Goal: Task Accomplishment & Management: Use online tool/utility

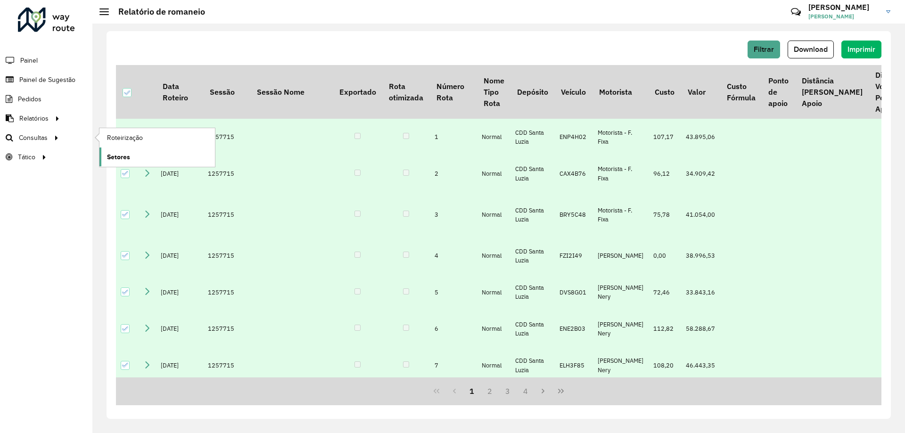
click at [140, 156] on link "Setores" at bounding box center [156, 157] width 115 height 19
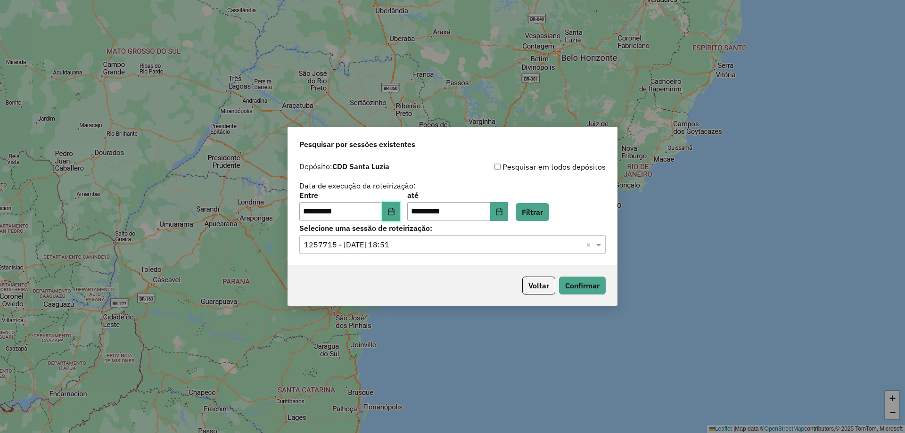
click at [398, 206] on button "Choose Date" at bounding box center [391, 211] width 18 height 19
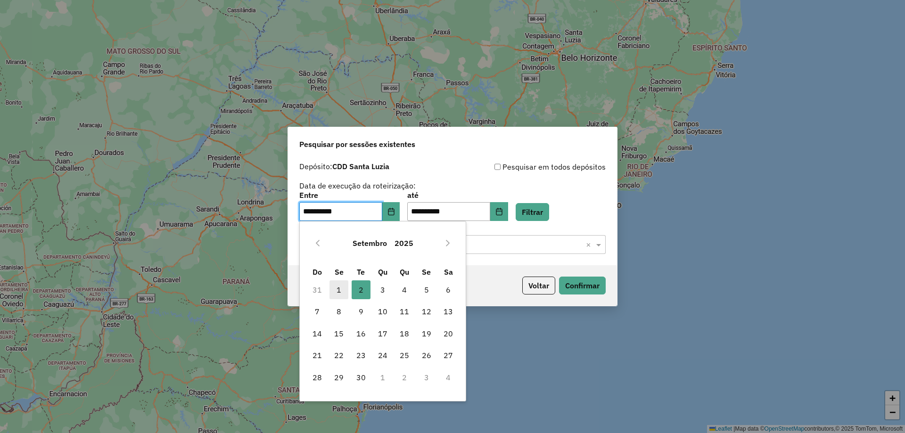
drag, startPoint x: 339, startPoint y: 286, endPoint x: 433, endPoint y: 237, distance: 105.6
click at [342, 286] on span "1" at bounding box center [338, 289] width 19 height 19
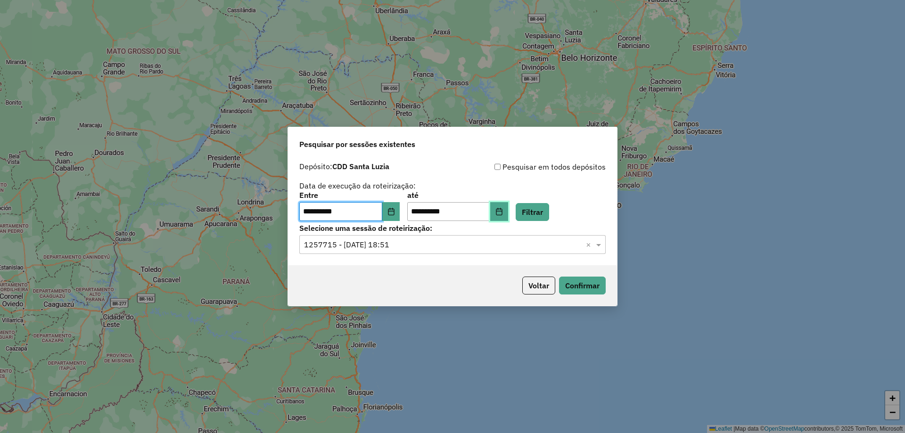
click at [503, 211] on icon "Choose Date" at bounding box center [499, 212] width 8 height 8
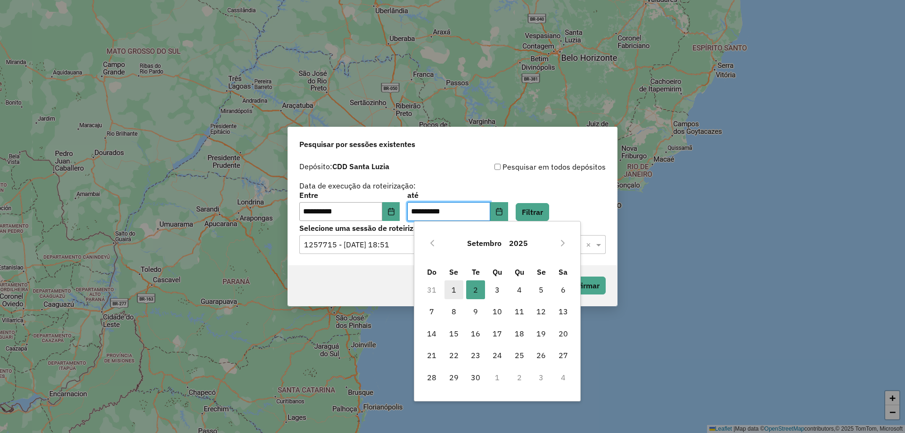
click at [451, 289] on span "1" at bounding box center [453, 289] width 19 height 19
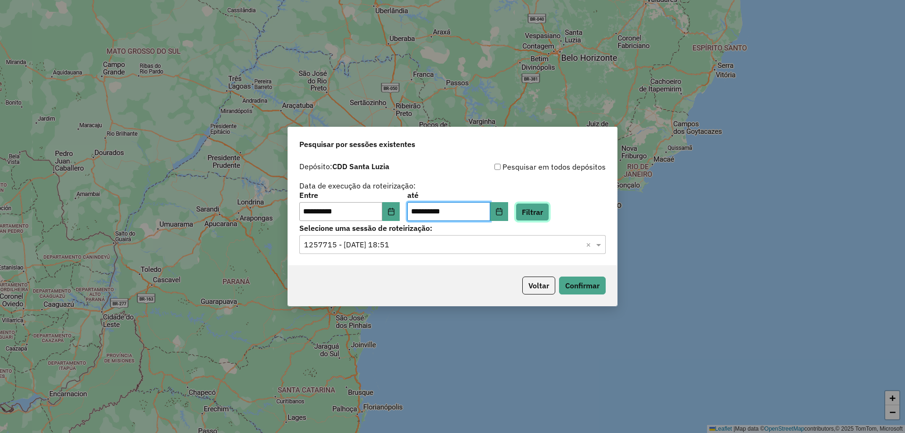
click at [549, 211] on button "Filtrar" at bounding box center [532, 212] width 33 height 18
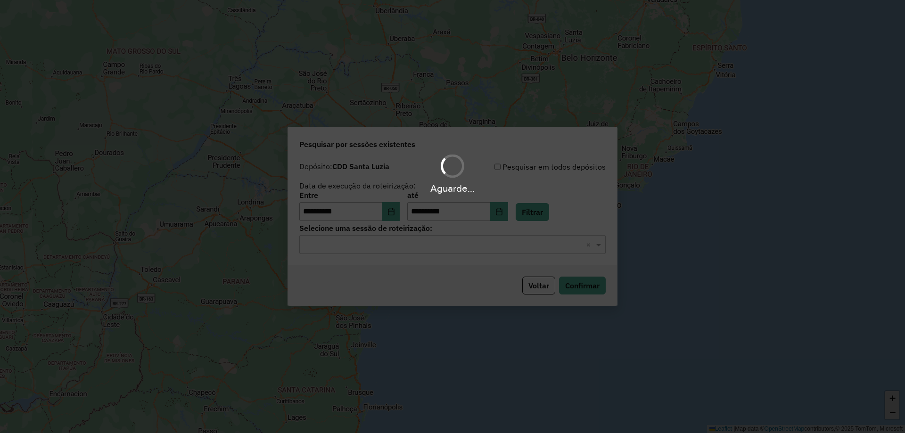
click at [590, 196] on hb-app "**********" at bounding box center [452, 216] width 905 height 433
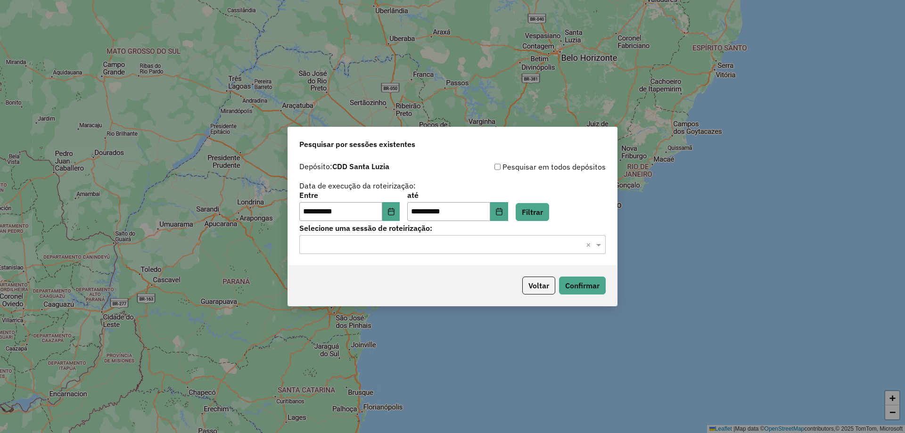
click at [422, 254] on div "**********" at bounding box center [452, 211] width 329 height 108
click at [414, 250] on div "Selecione uma sessão × ×" at bounding box center [452, 244] width 306 height 19
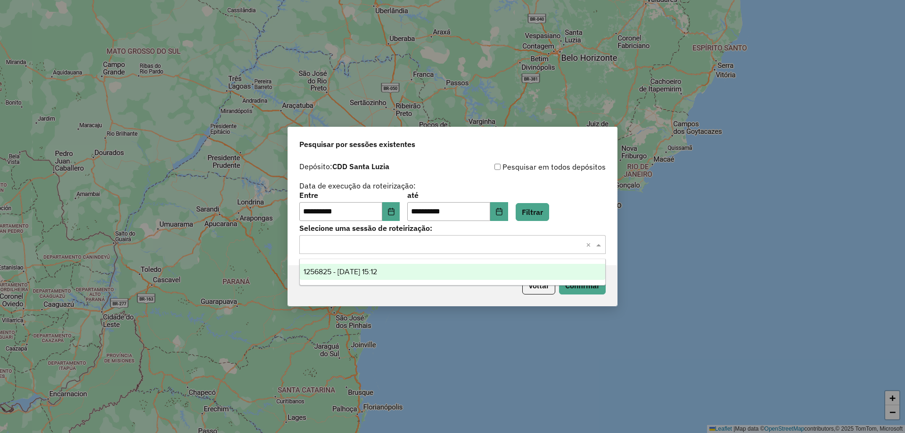
click at [377, 273] on span "1256825 - 01/09/2025 15:12" at bounding box center [340, 272] width 74 height 8
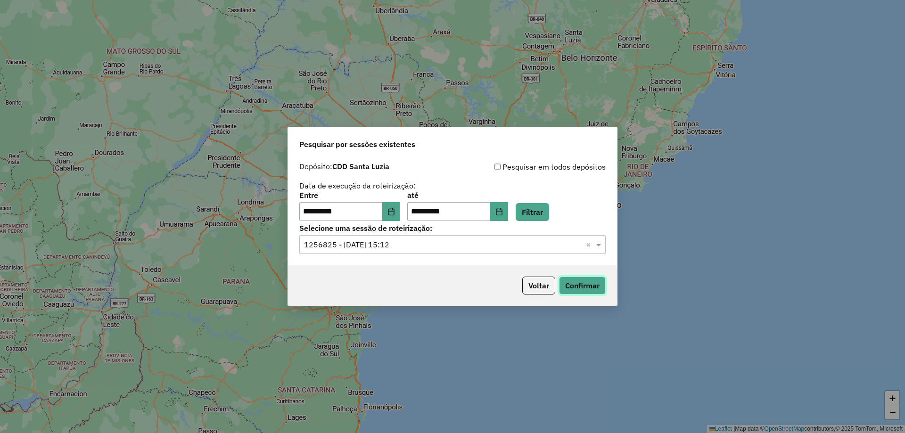
click at [572, 284] on button "Confirmar" at bounding box center [582, 286] width 47 height 18
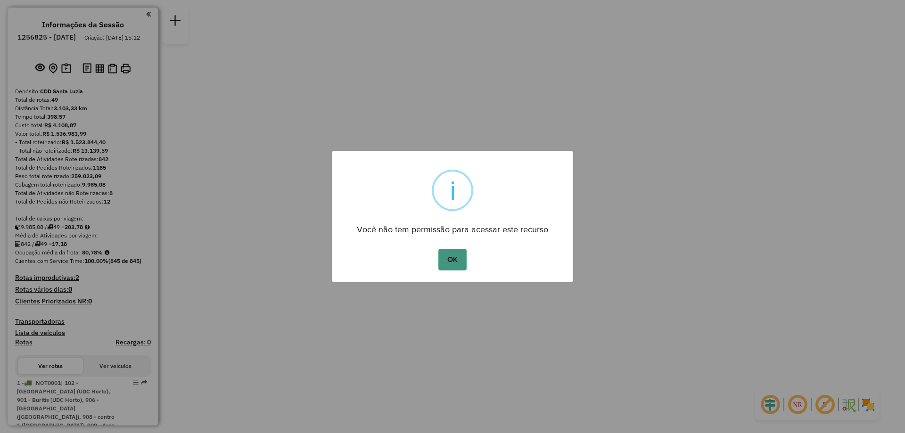
click at [460, 252] on button "OK" at bounding box center [452, 260] width 28 height 22
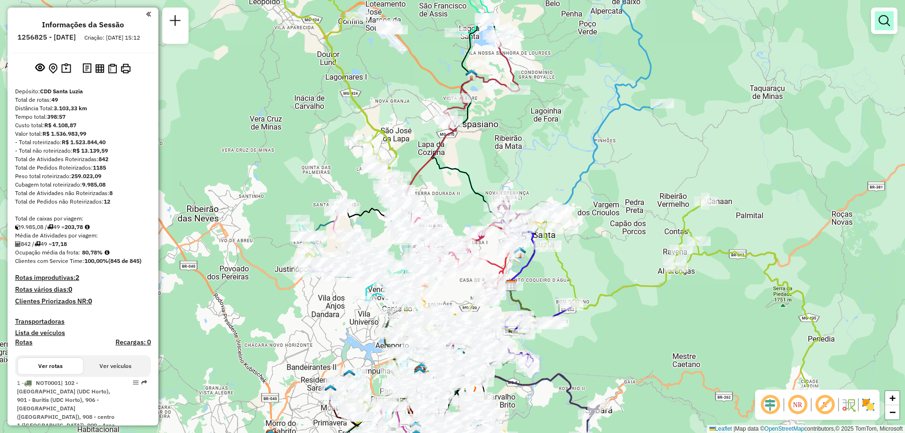
click at [885, 21] on em at bounding box center [883, 20] width 11 height 11
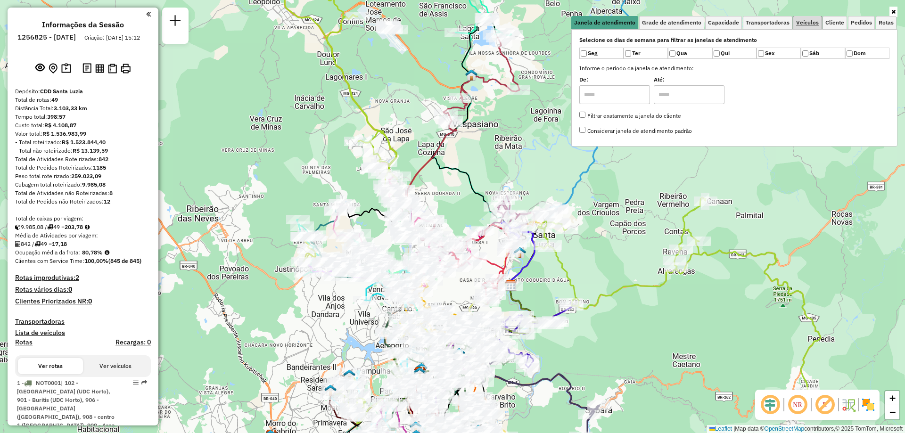
click at [812, 20] on span "Veículos" at bounding box center [807, 23] width 23 height 6
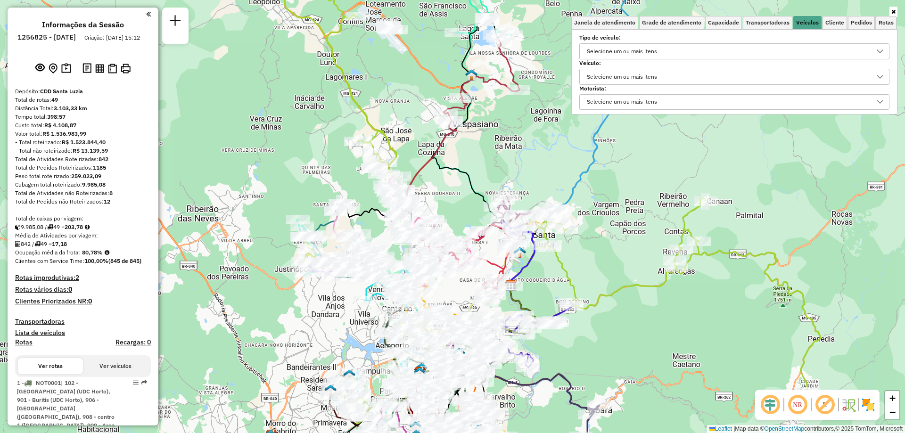
click at [657, 79] on div "Selecione um ou mais itens" at bounding box center [621, 76] width 77 height 15
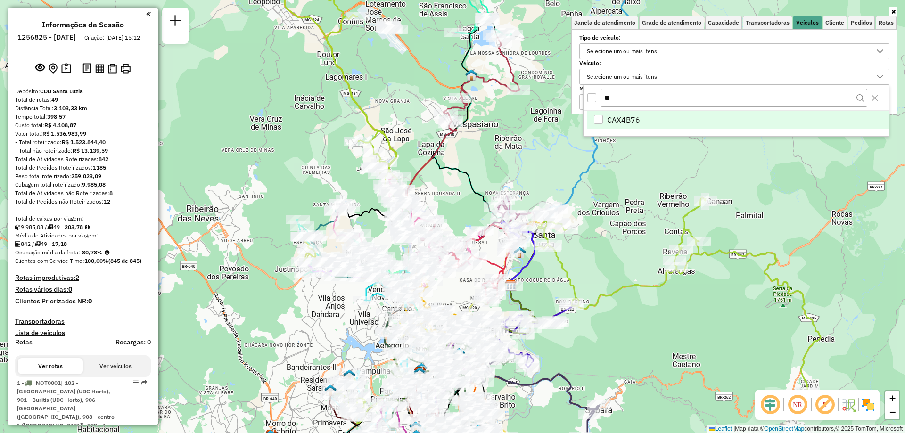
type input "**"
click at [611, 115] on span "CAX4B76" at bounding box center [623, 119] width 33 height 11
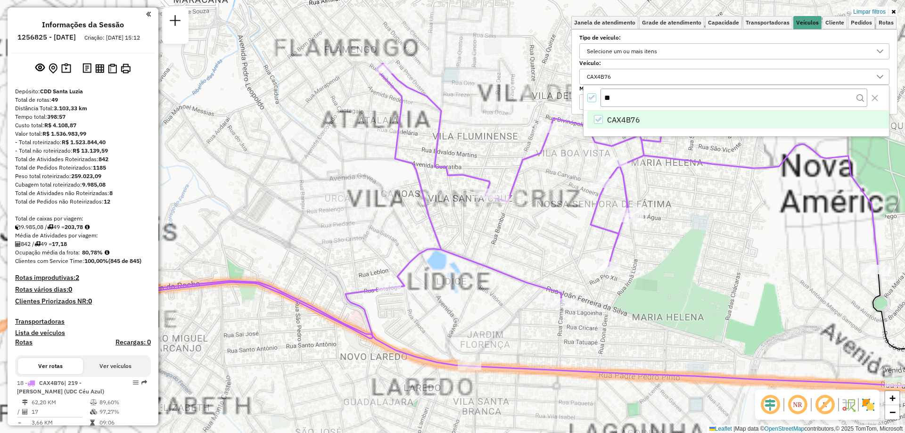
drag, startPoint x: 418, startPoint y: 193, endPoint x: 667, endPoint y: 191, distance: 248.8
click at [667, 191] on div "Limpar filtros Janela de atendimento Grade de atendimento Capacidade Transporta…" at bounding box center [452, 216] width 905 height 433
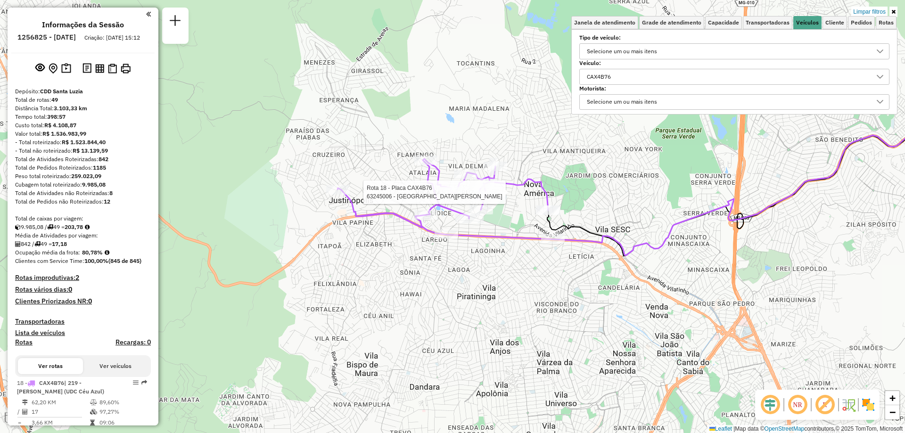
select select "**********"
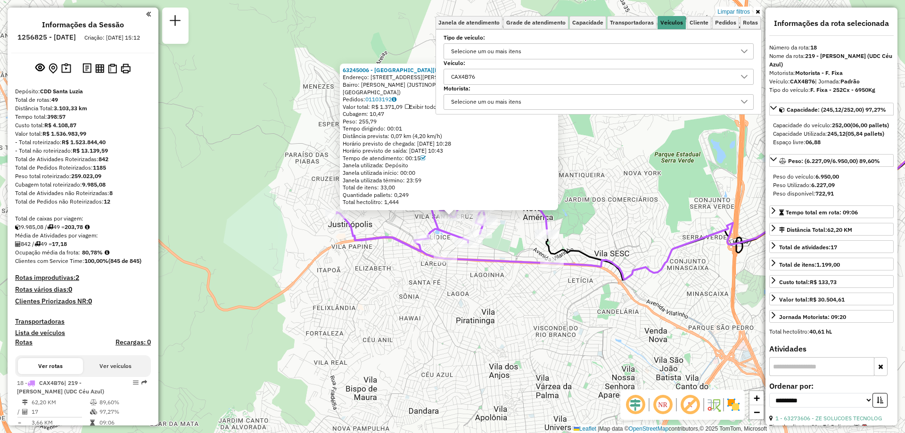
scroll to position [219, 0]
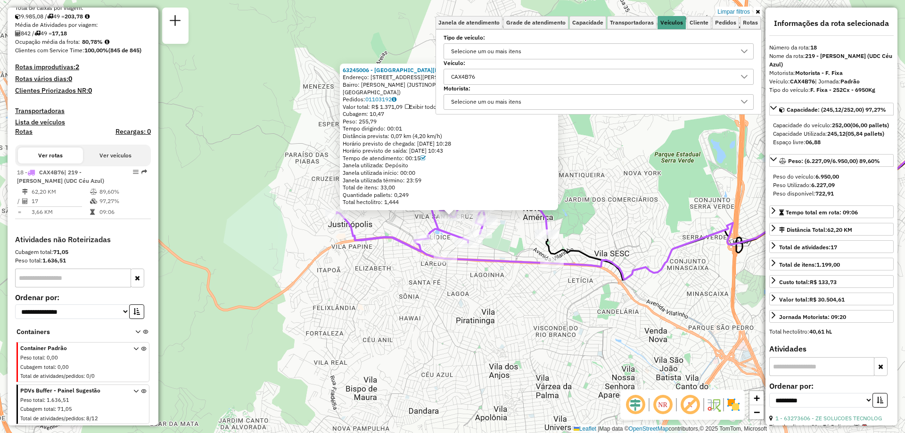
click at [653, 359] on div "63245006 - SEBASTIAO VIANA Endereço: R PADRE JOVIANO 320 Bairro: TONY (JUSTINOP…" at bounding box center [452, 216] width 905 height 433
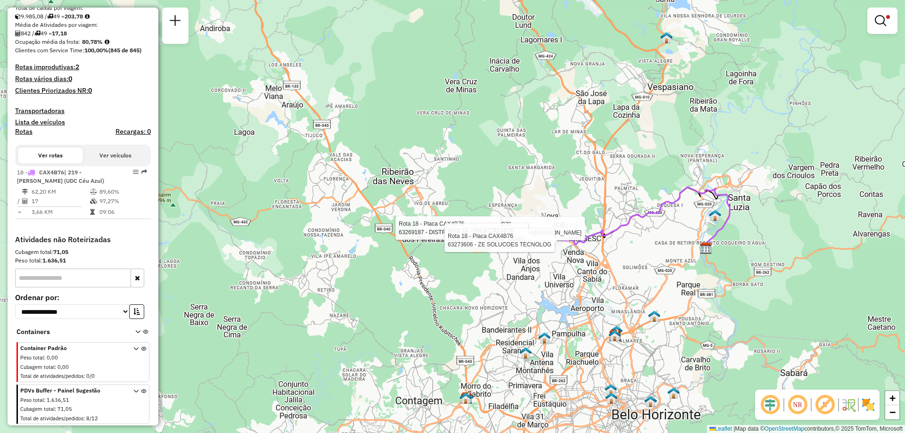
select select "**********"
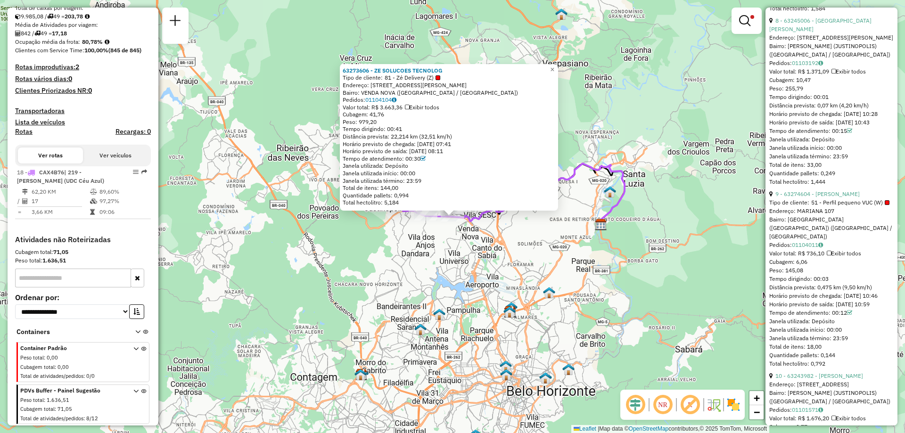
scroll to position [1642, 0]
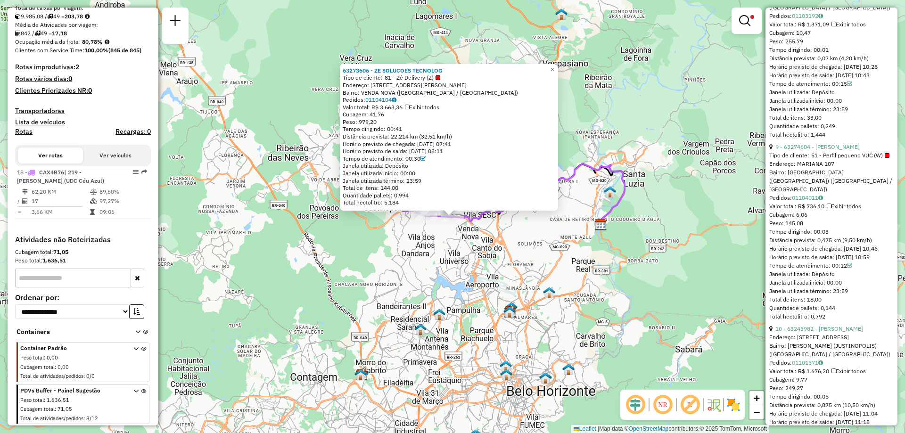
drag, startPoint x: 771, startPoint y: 223, endPoint x: 858, endPoint y: 225, distance: 87.2
click at [858, 168] on div "Endereço: MARIANA 107" at bounding box center [831, 164] width 124 height 8
click at [816, 168] on div "Endereço: MARIANA 107" at bounding box center [831, 164] width 124 height 8
drag, startPoint x: 769, startPoint y: 220, endPoint x: 871, endPoint y: 236, distance: 103.0
click at [871, 236] on div "9 - 63274604 - SIDNEI ELIAS ROCHA Tipo de cliente: 51 - Perfil pequeno VUC (W) …" at bounding box center [831, 232] width 124 height 178
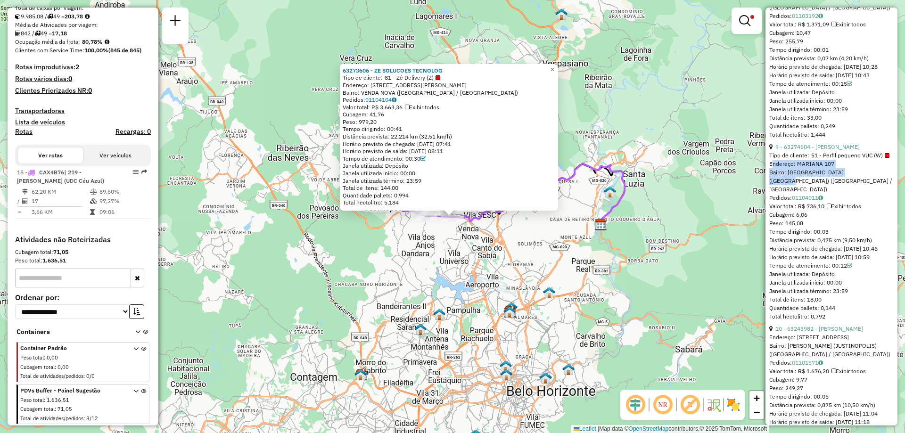
copy div "Endereço: MARIANA 107 Bairro: VILA DELMA (JUSTINOPOLIS)"
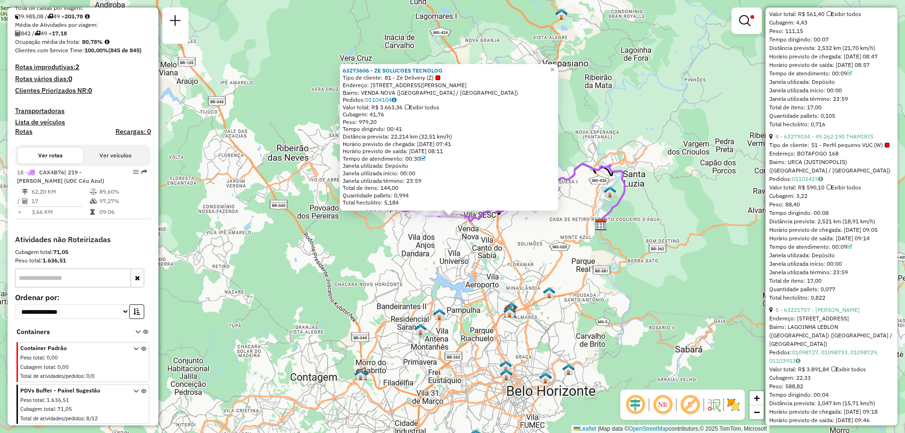
scroll to position [888, 0]
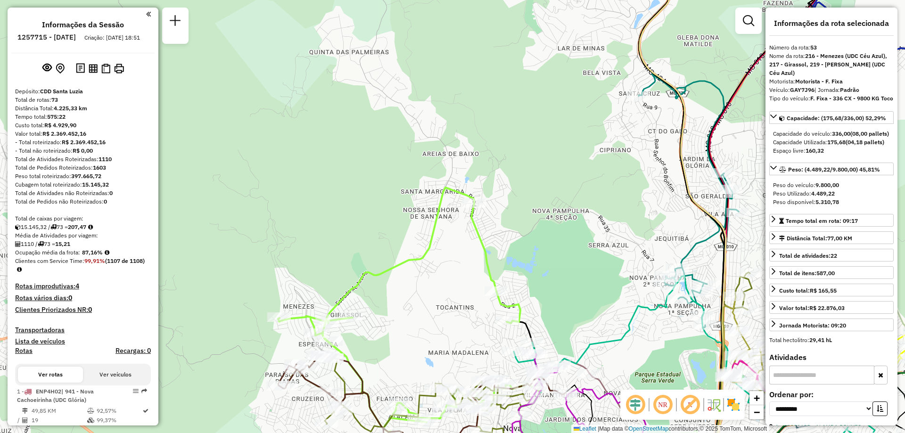
select select "**********"
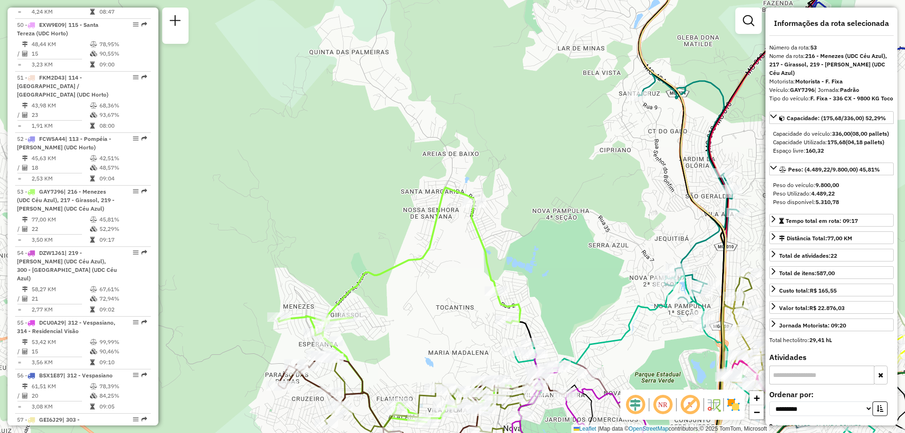
drag, startPoint x: 654, startPoint y: 242, endPoint x: 341, endPoint y: 108, distance: 340.1
click at [341, 108] on div "Janela de atendimento Grade de atendimento Capacidade Transportadoras Veículos …" at bounding box center [452, 216] width 905 height 433
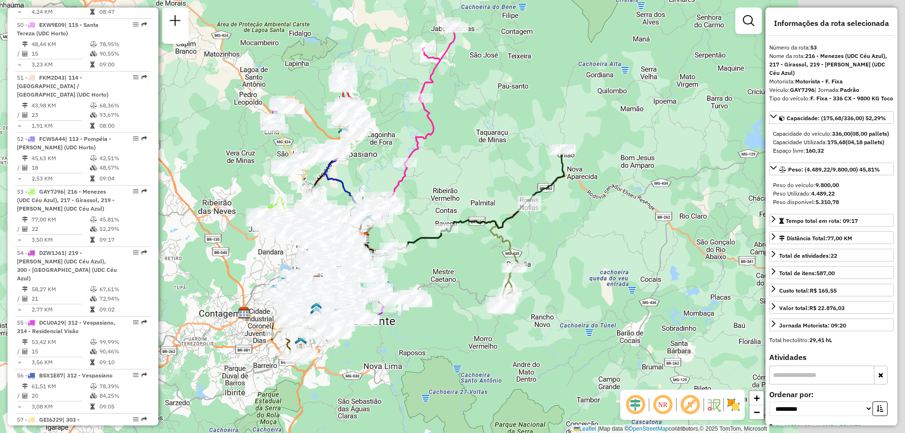
drag, startPoint x: 730, startPoint y: 195, endPoint x: 594, endPoint y: 203, distance: 136.0
click at [594, 203] on div "Janela de atendimento Grade de atendimento Capacidade Transportadoras Veículos …" at bounding box center [452, 216] width 905 height 433
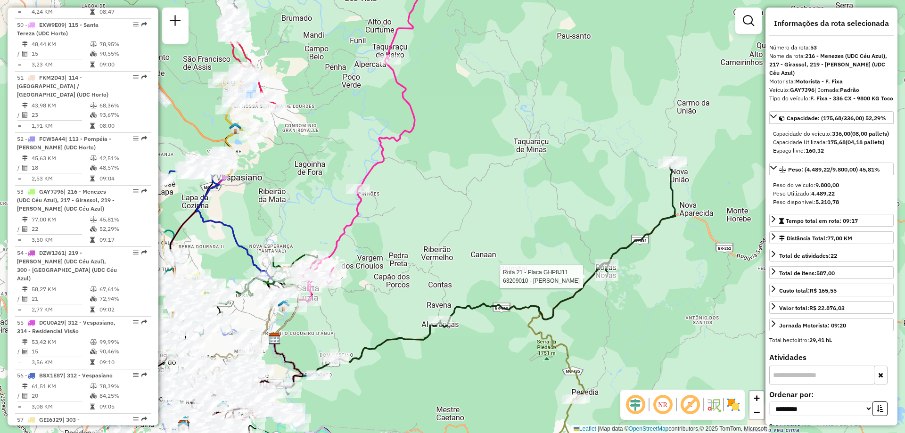
drag, startPoint x: 475, startPoint y: 146, endPoint x: 519, endPoint y: 185, distance: 59.1
click at [519, 185] on div "Rota 21 - Placa GHP8J11 63209010 - WANDERLEY MONTEIRO Janela de atendimento Gra…" at bounding box center [452, 216] width 905 height 433
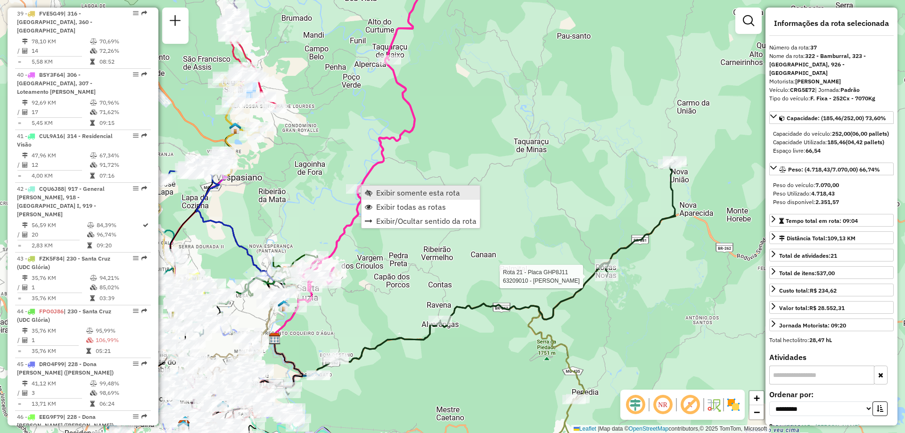
scroll to position [2549, 0]
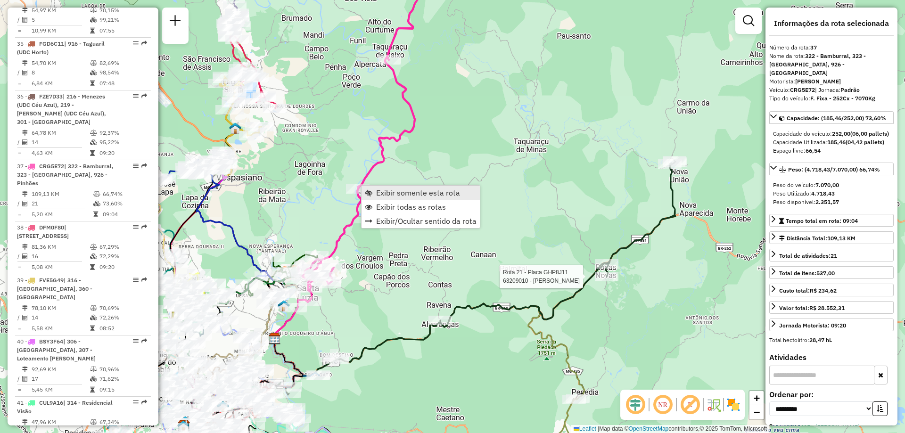
click at [412, 194] on span "Exibir somente esta rota" at bounding box center [418, 193] width 84 height 8
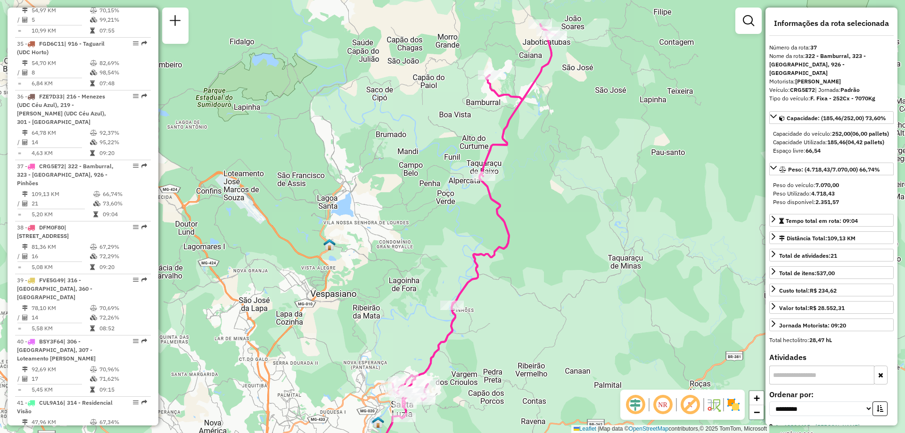
drag, startPoint x: 569, startPoint y: 194, endPoint x: 578, endPoint y: 217, distance: 25.2
click at [578, 217] on div "Janela de atendimento Grade de atendimento Capacidade Transportadoras Veículos …" at bounding box center [452, 216] width 905 height 433
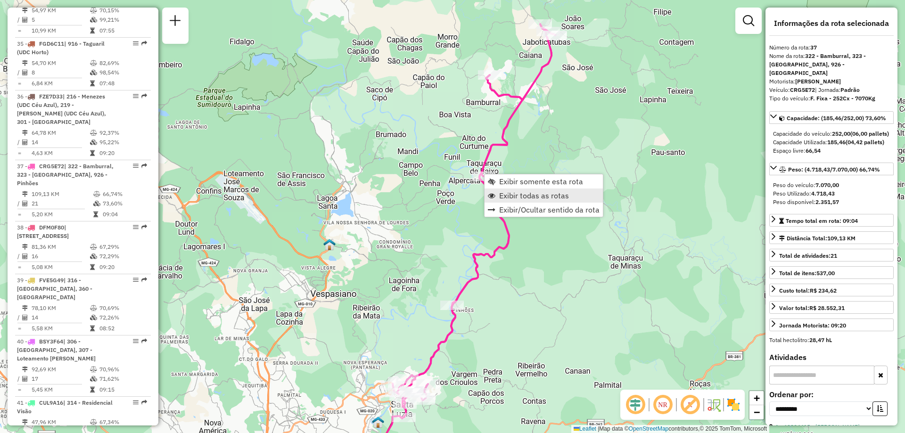
click at [502, 201] on link "Exibir todas as rotas" at bounding box center [543, 196] width 118 height 14
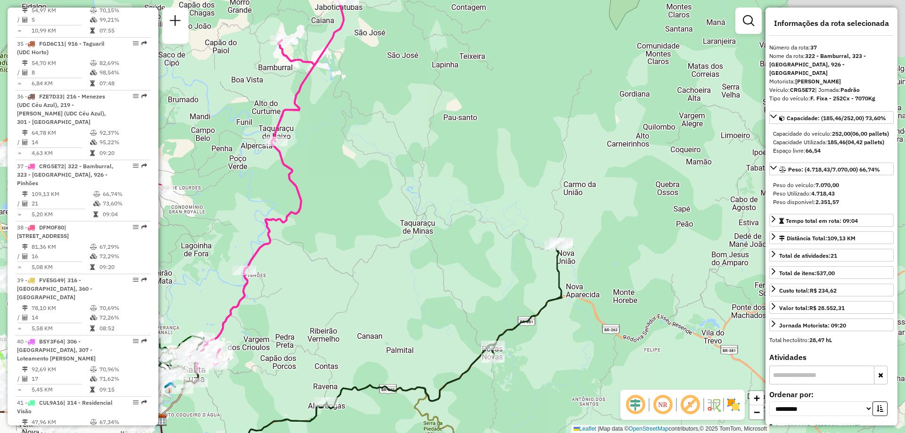
drag, startPoint x: 435, startPoint y: 175, endPoint x: 393, endPoint y: 160, distance: 45.3
click at [393, 161] on div "Janela de atendimento Grade de atendimento Capacidade Transportadoras Veículos …" at bounding box center [452, 216] width 905 height 433
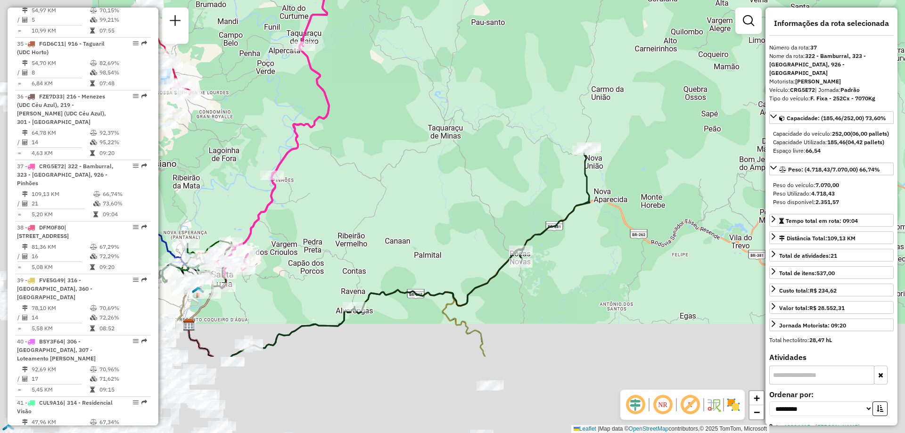
drag, startPoint x: 341, startPoint y: 234, endPoint x: 479, endPoint y: 104, distance: 189.7
click at [479, 104] on div "Janela de atendimento Grade de atendimento Capacidade Transportadoras Veículos …" at bounding box center [452, 216] width 905 height 433
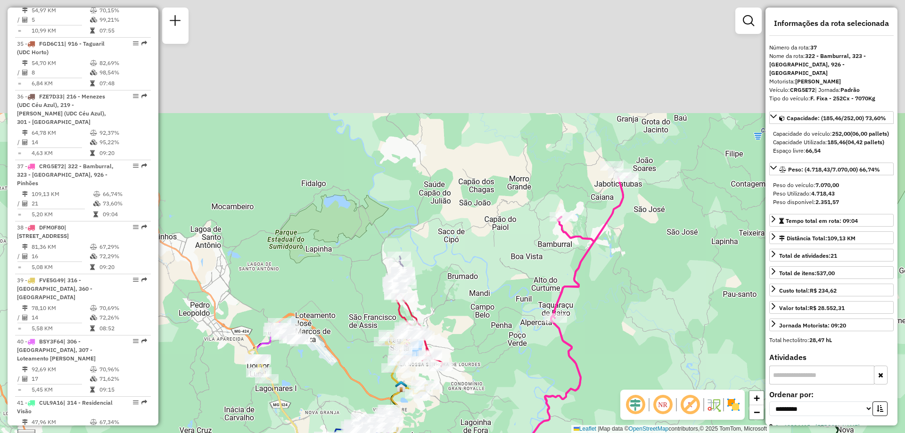
drag, startPoint x: 541, startPoint y: 157, endPoint x: 629, endPoint y: 266, distance: 139.8
click at [641, 376] on div "Janela de atendimento Grade de atendimento Capacidade Transportadoras Veículos …" at bounding box center [452, 216] width 905 height 433
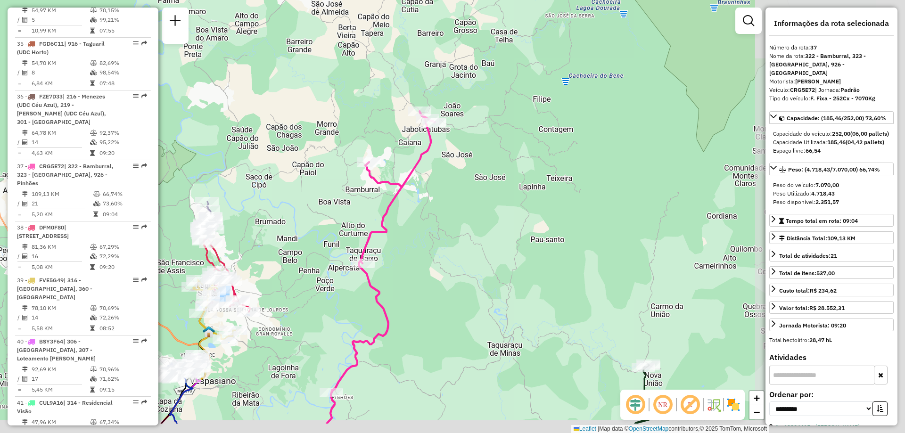
drag, startPoint x: 696, startPoint y: 255, endPoint x: 503, endPoint y: 203, distance: 200.3
click at [503, 203] on div "Janela de atendimento Grade de atendimento Capacidade Transportadoras Veículos …" at bounding box center [452, 216] width 905 height 433
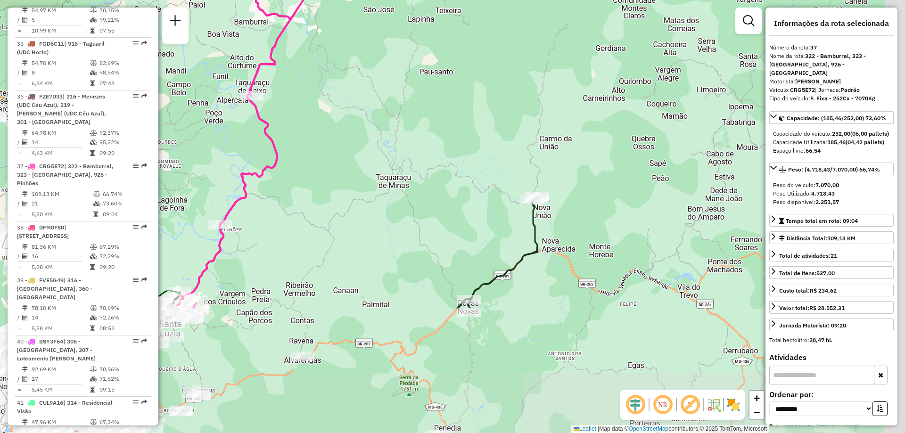
drag, startPoint x: 576, startPoint y: 254, endPoint x: 460, endPoint y: 74, distance: 213.7
click at [460, 78] on div "Janela de atendimento Grade de atendimento Capacidade Transportadoras Veículos …" at bounding box center [452, 216] width 905 height 433
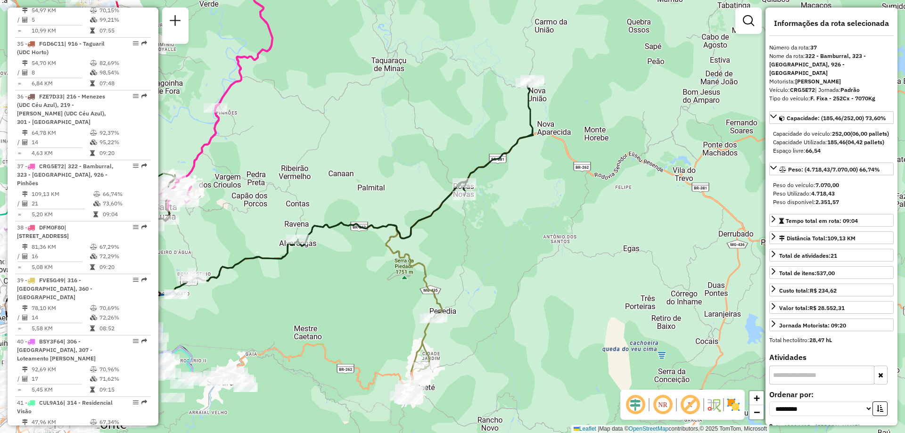
drag, startPoint x: 573, startPoint y: 319, endPoint x: 574, endPoint y: 214, distance: 104.6
click at [574, 214] on div "Janela de atendimento Grade de atendimento Capacidade Transportadoras Veículos …" at bounding box center [452, 216] width 905 height 433
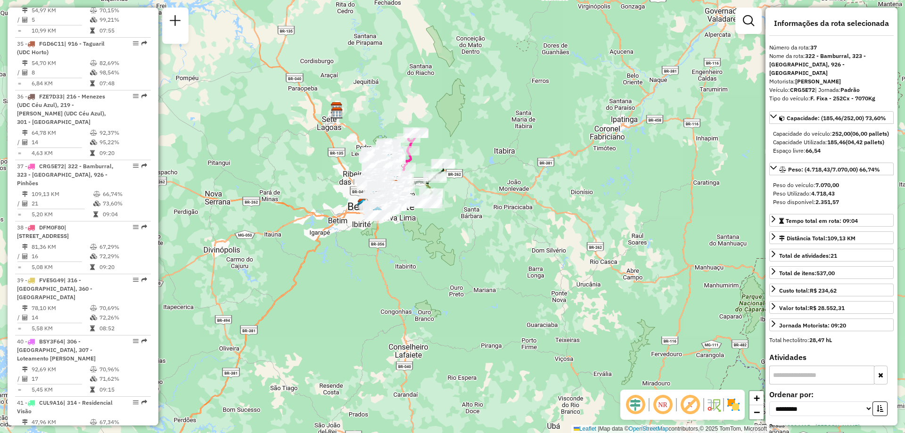
click at [446, 163] on div "Rota 21 - Placa GHP8J11 63211188 - DALVA VIEIRA PINTO DE MORAES Janela de atend…" at bounding box center [452, 216] width 905 height 433
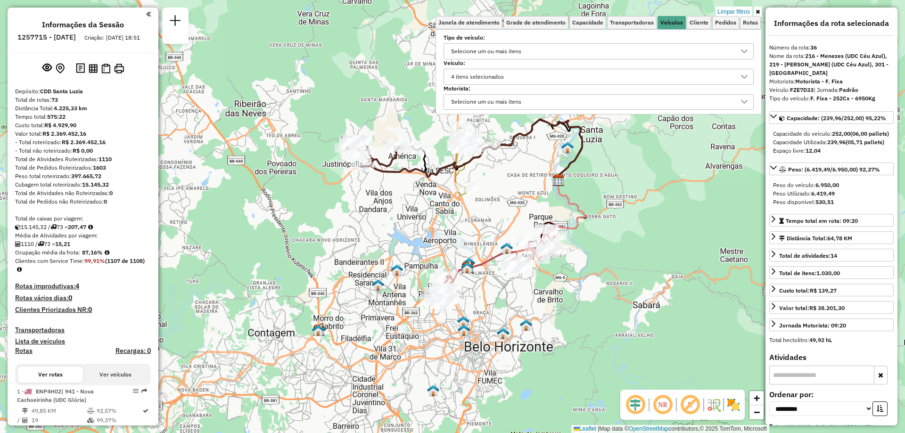
select select "**********"
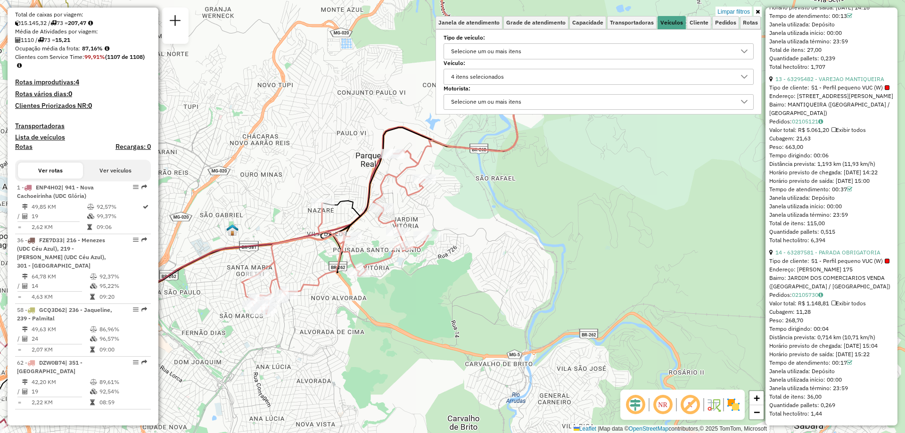
drag, startPoint x: 609, startPoint y: 261, endPoint x: 439, endPoint y: 268, distance: 170.3
click at [439, 268] on div "Limpar filtros Janela de atendimento Grade de atendimento Capacidade Transporta…" at bounding box center [452, 216] width 905 height 433
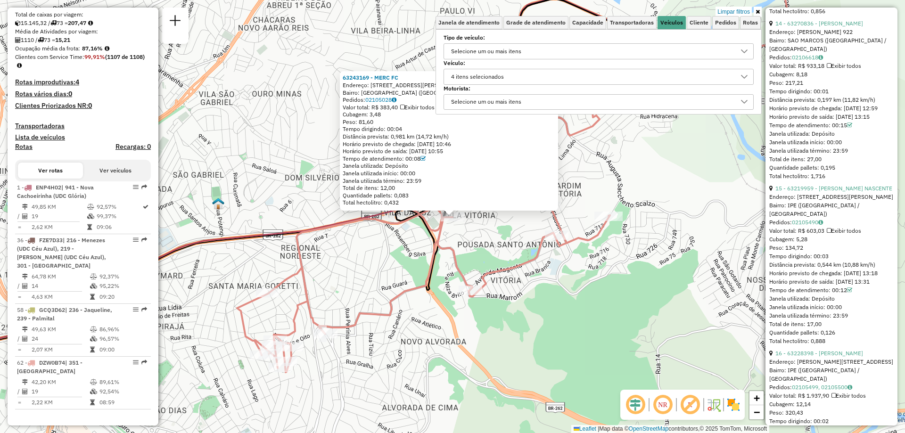
scroll to position [2577, 0]
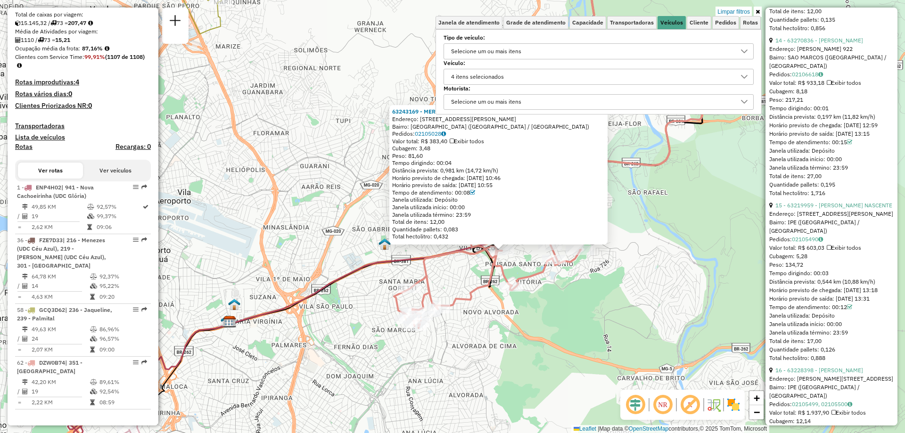
click at [736, 408] on img at bounding box center [733, 404] width 15 height 15
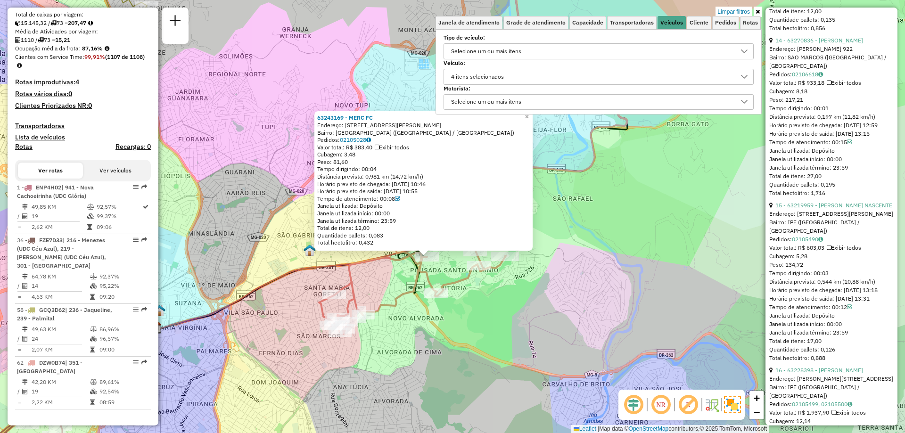
drag, startPoint x: 457, startPoint y: 332, endPoint x: 382, endPoint y: 338, distance: 75.2
click at [382, 338] on div "63243169 - MERC FC Endereço: Professor [PERSON_NAME] 135 Bairro: [GEOGRAPHIC_DA…" at bounding box center [452, 216] width 905 height 433
click at [757, 12] on icon at bounding box center [757, 12] width 4 height 6
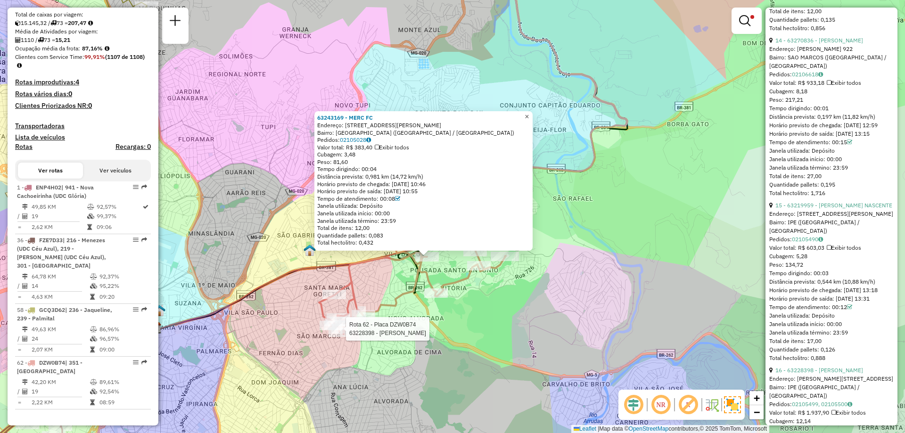
click at [529, 114] on span "×" at bounding box center [527, 117] width 4 height 8
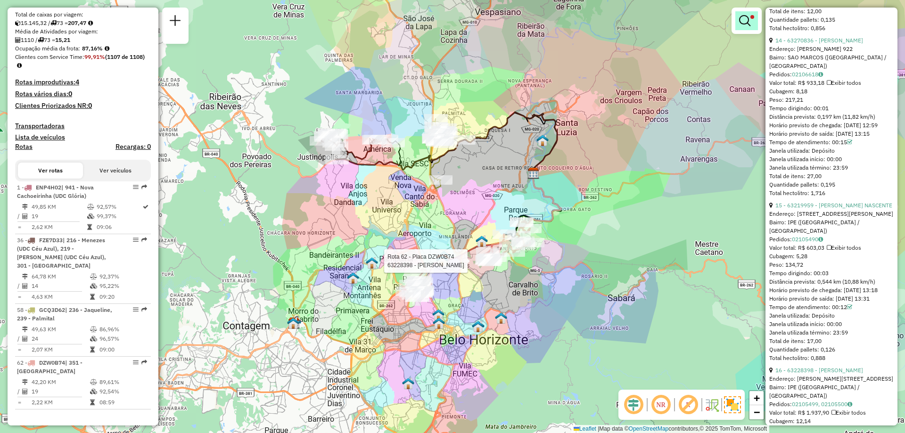
click at [749, 26] on em at bounding box center [744, 20] width 11 height 11
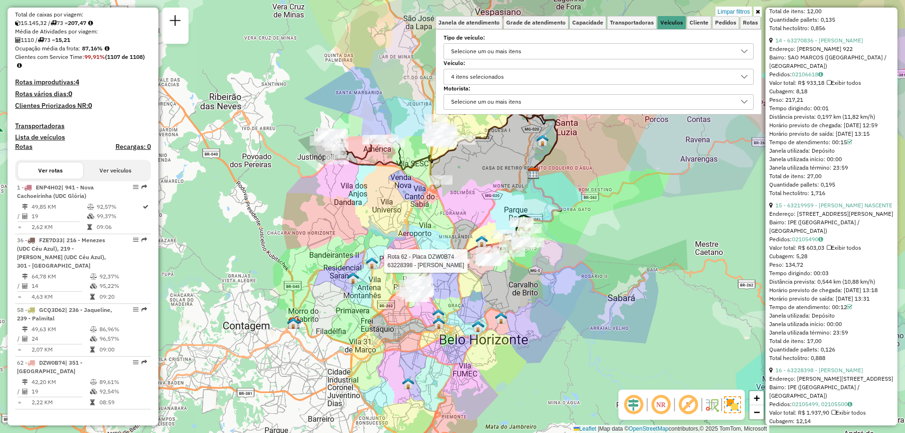
click at [517, 74] on div "4 itens selecionados" at bounding box center [591, 76] width 287 height 15
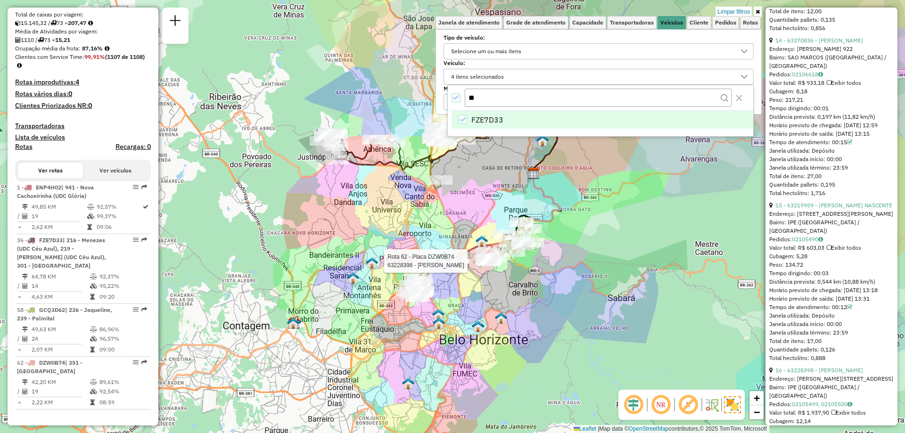
type input "*"
type input "**"
click at [533, 115] on li "BHQ7H81" at bounding box center [602, 120] width 302 height 18
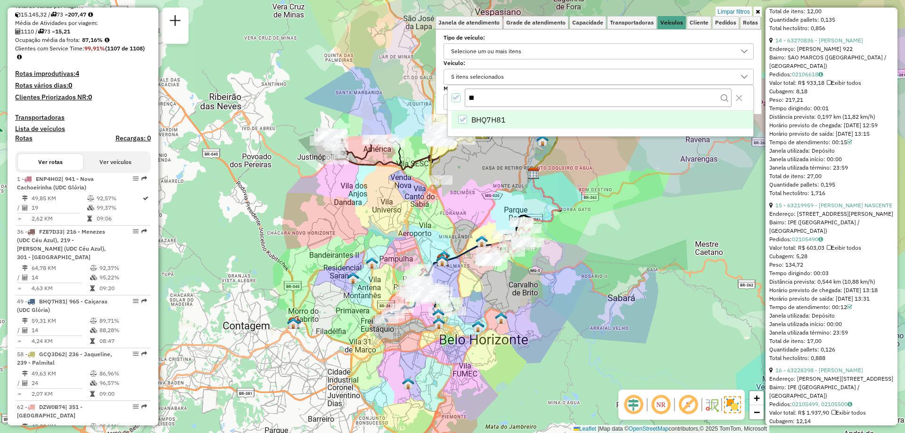
scroll to position [265, 0]
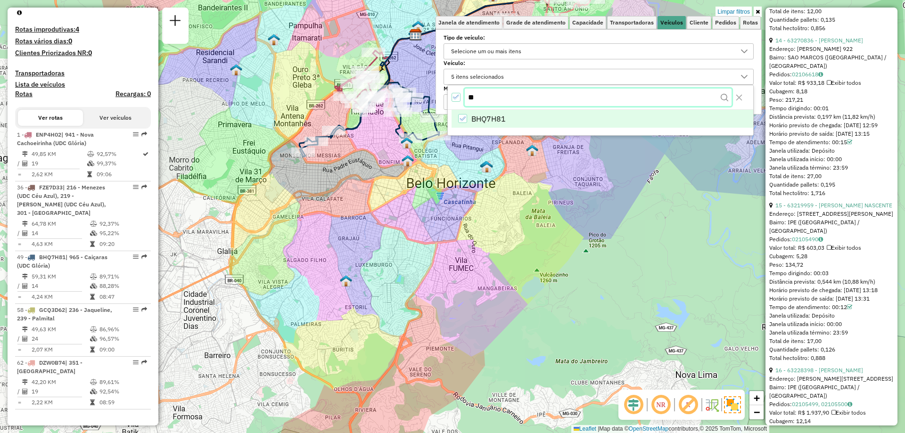
click at [508, 92] on input "**" at bounding box center [598, 98] width 267 height 18
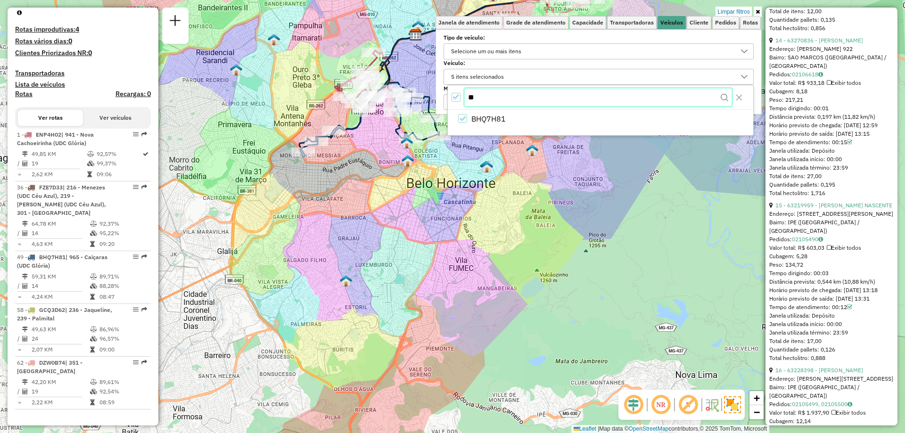
click at [508, 92] on input "**" at bounding box center [598, 98] width 267 height 18
type input "*"
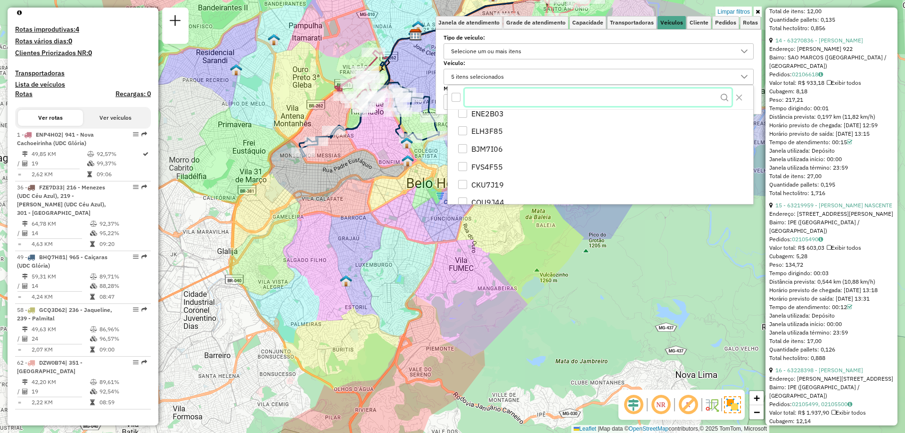
scroll to position [0, 0]
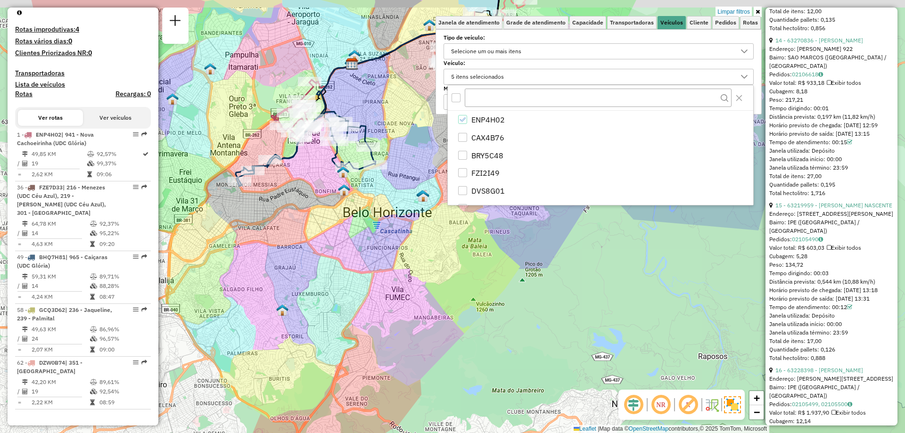
drag, startPoint x: 418, startPoint y: 178, endPoint x: 310, endPoint y: 214, distance: 114.6
click at [310, 214] on div "Limpar filtros Janela de atendimento Grade de atendimento Capacidade Transporta…" at bounding box center [452, 216] width 905 height 433
